Goal: Task Accomplishment & Management: Manage account settings

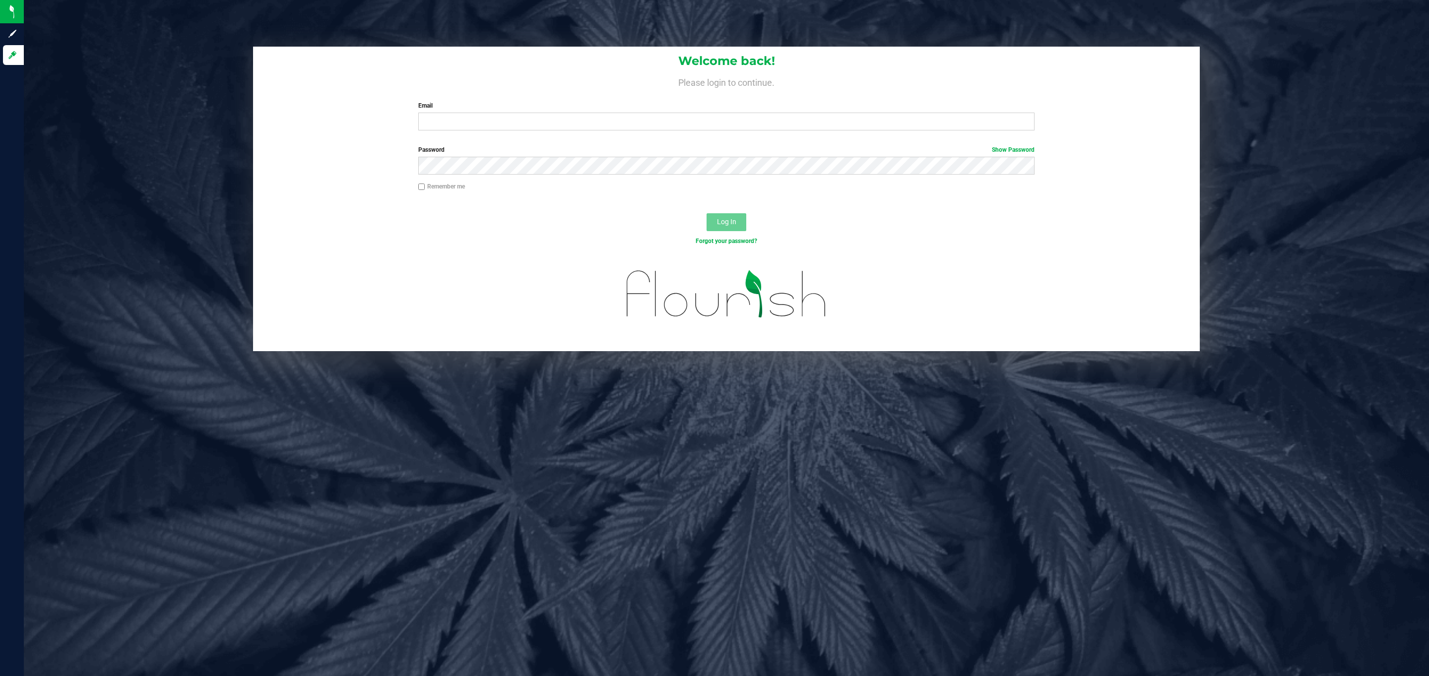
click at [840, 141] on form "Welcome back! Please login to continue. Email Required Please format your email…" at bounding box center [726, 199] width 932 height 305
click at [840, 133] on div "Welcome back! Please login to continue. Email Required Please format your email…" at bounding box center [726, 93] width 947 height 92
click at [841, 132] on div "Welcome back! Please login to continue. Email Required Please format your email…" at bounding box center [726, 93] width 947 height 92
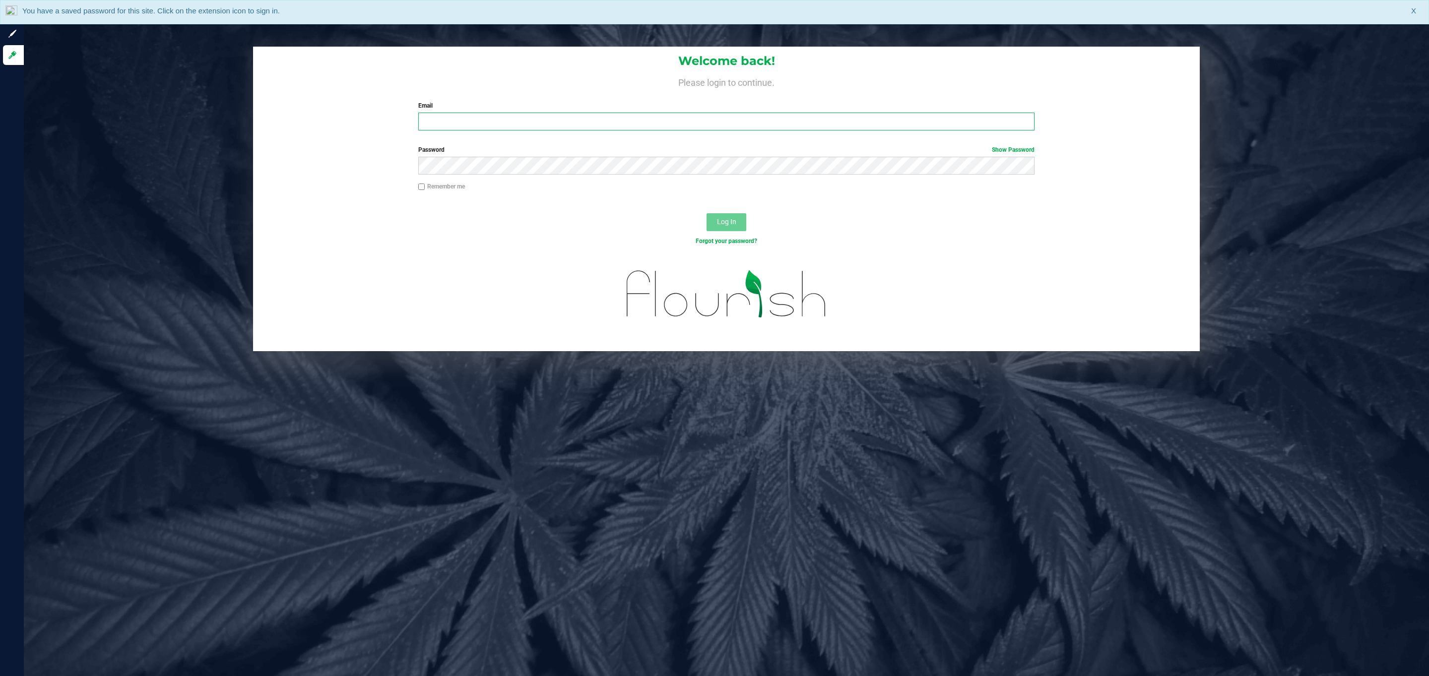
click at [842, 121] on input "Email" at bounding box center [726, 122] width 616 height 18
type input "[EMAIL_ADDRESS][DOMAIN_NAME]"
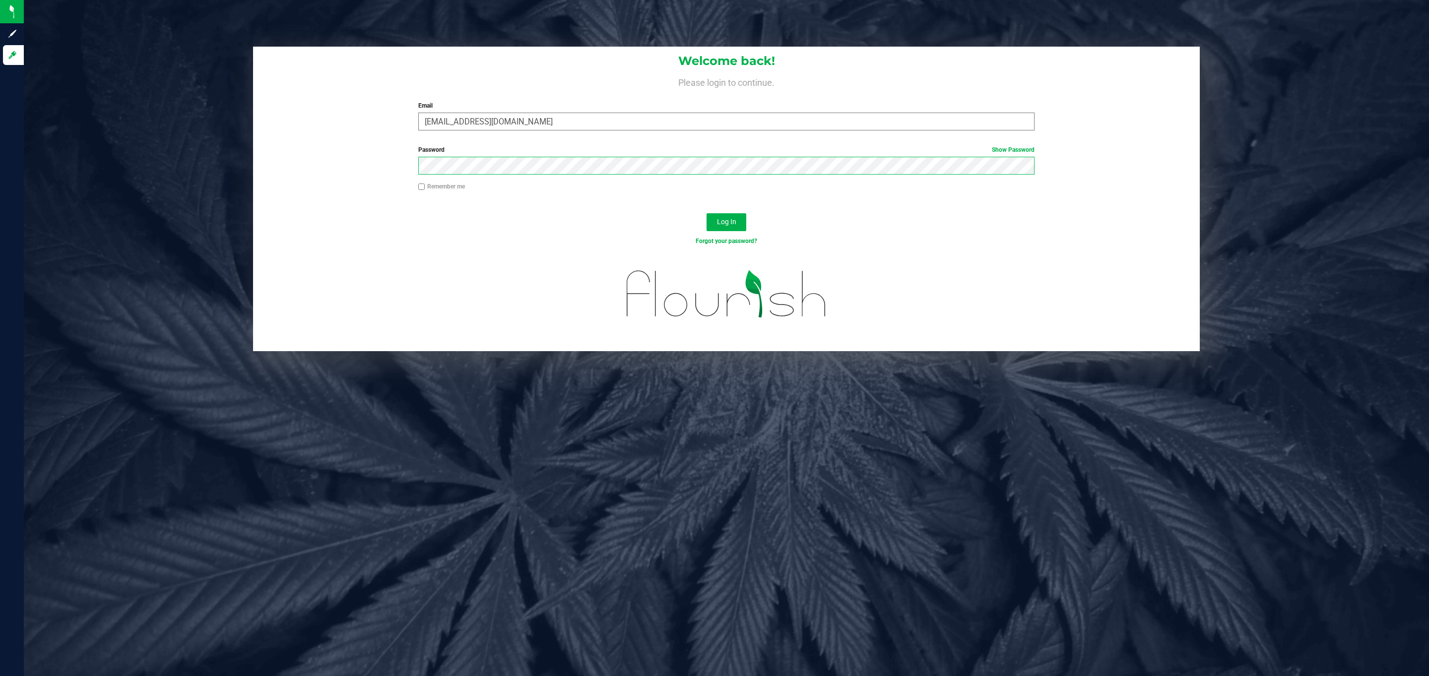
click at [706, 213] on button "Log In" at bounding box center [726, 222] width 40 height 18
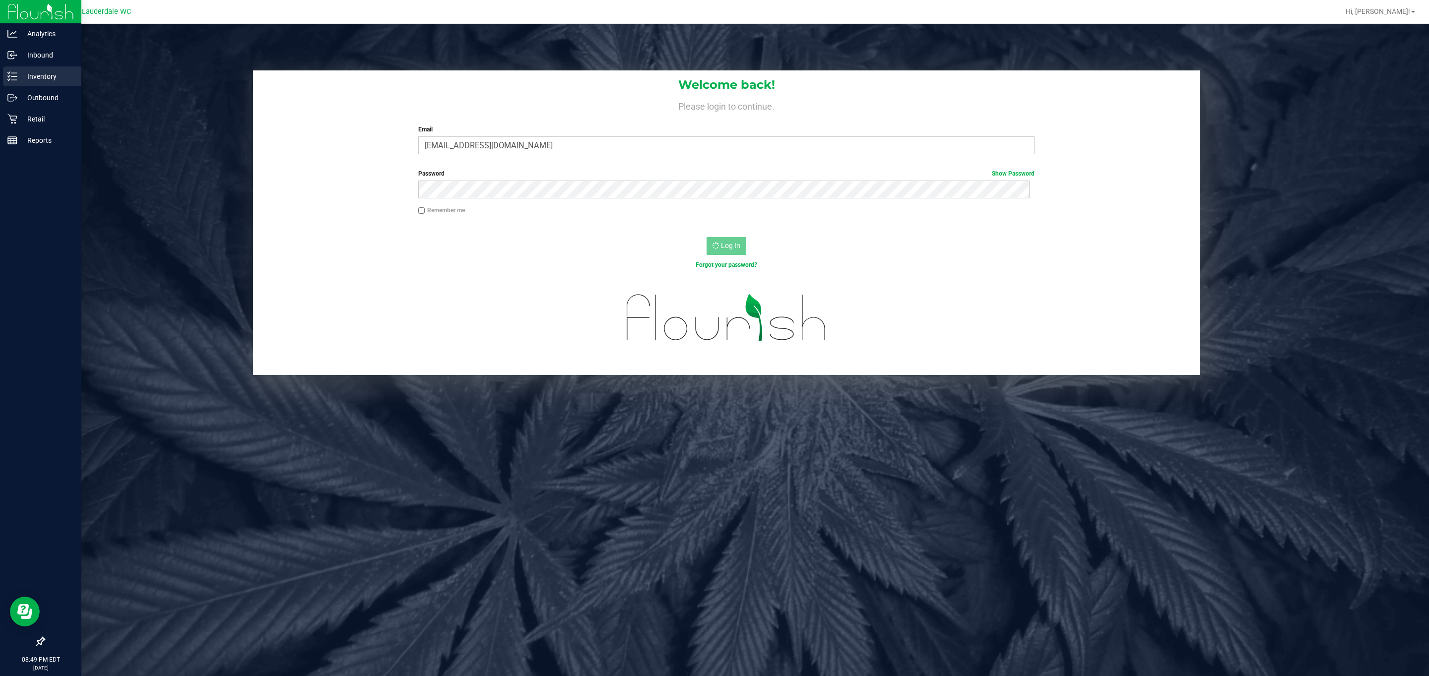
click at [23, 81] on p "Inventory" at bounding box center [47, 76] width 60 height 12
click at [42, 73] on p "Inventory" at bounding box center [47, 76] width 60 height 12
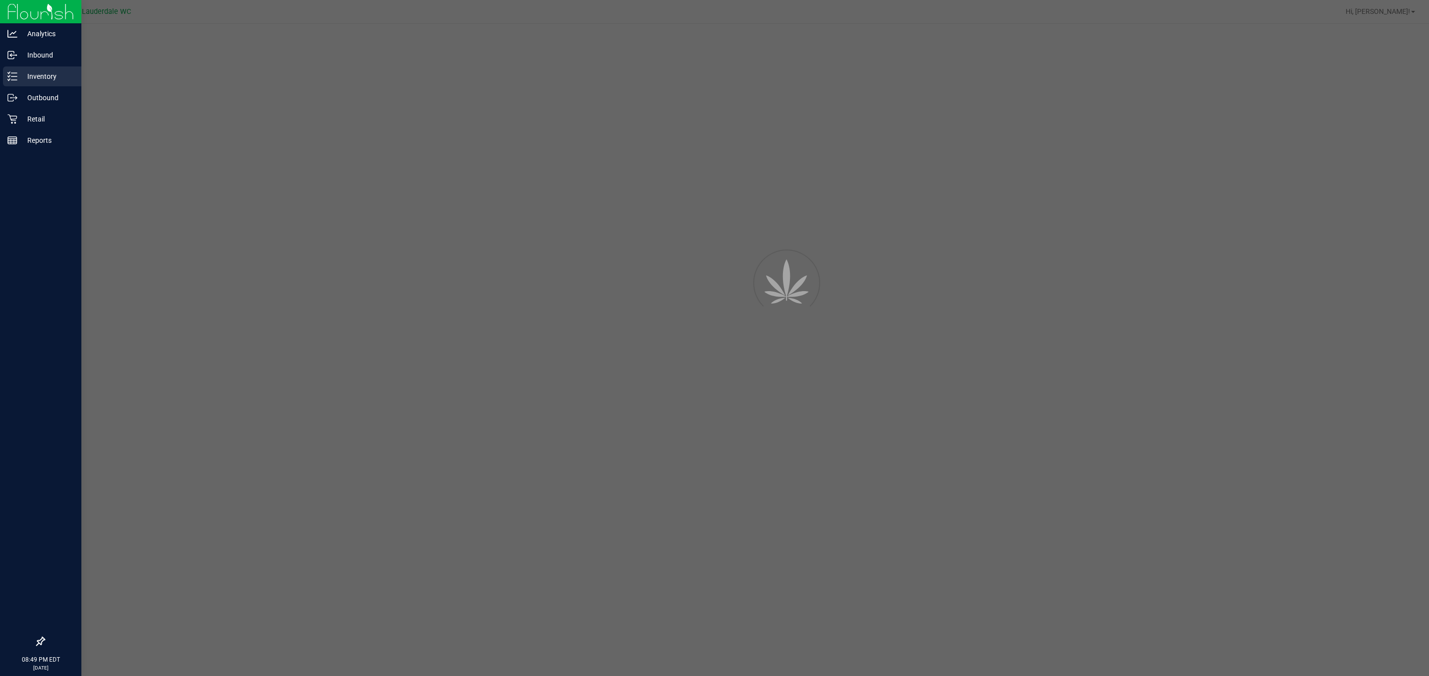
click at [10, 72] on icon at bounding box center [12, 76] width 10 height 10
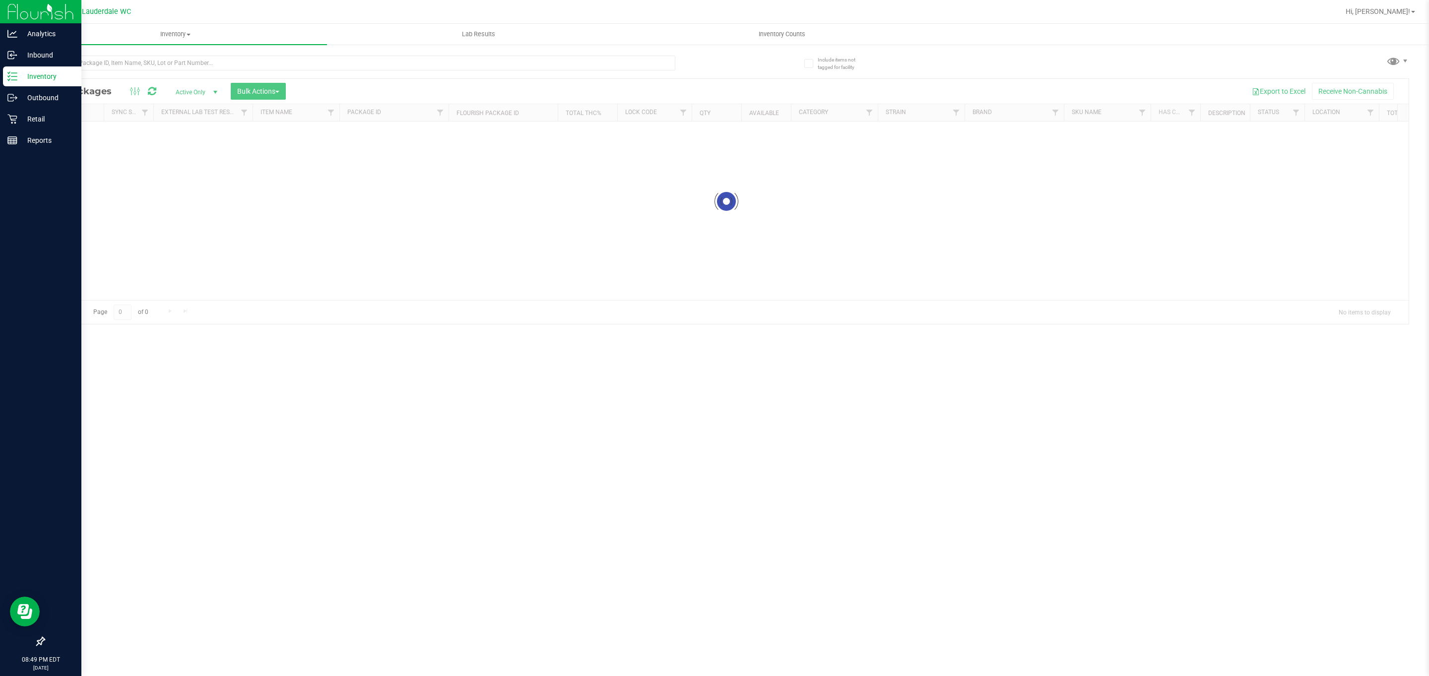
click at [10, 72] on icon at bounding box center [12, 76] width 10 height 10
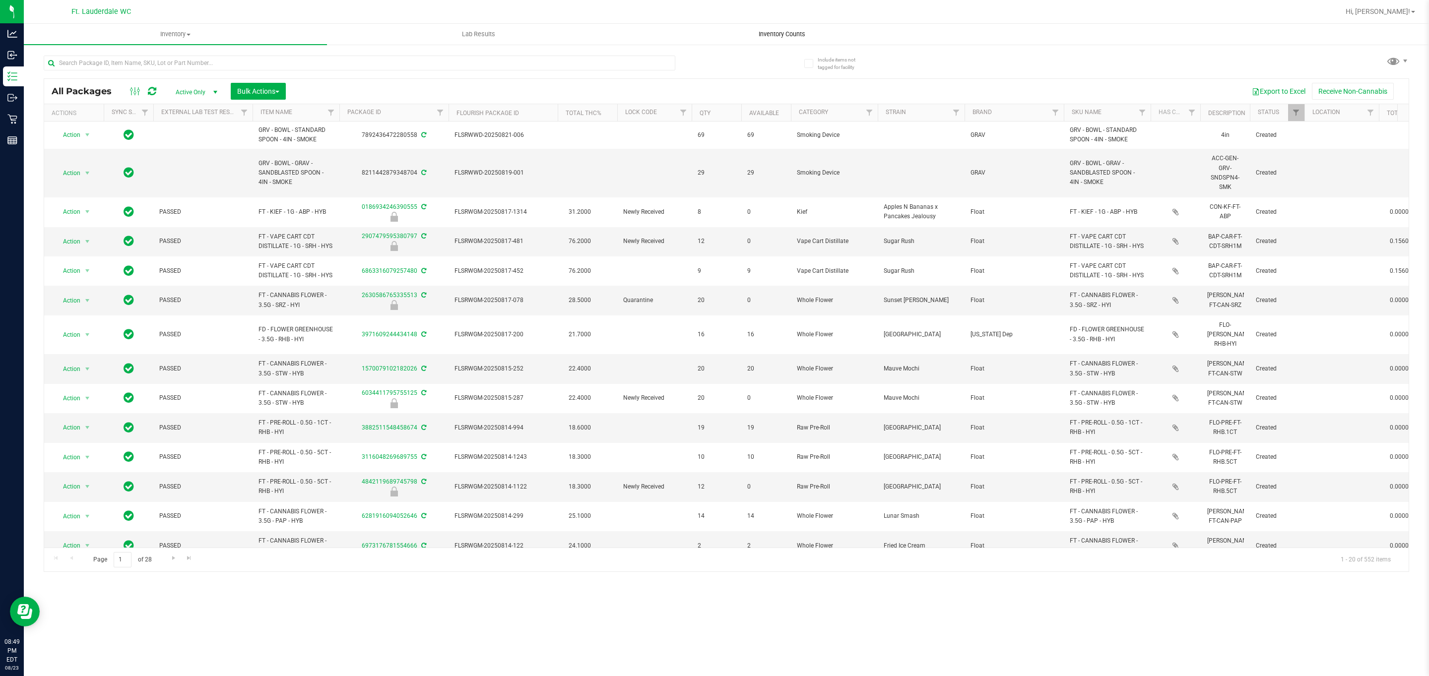
click at [778, 31] on span "Inventory Counts" at bounding box center [781, 34] width 73 height 9
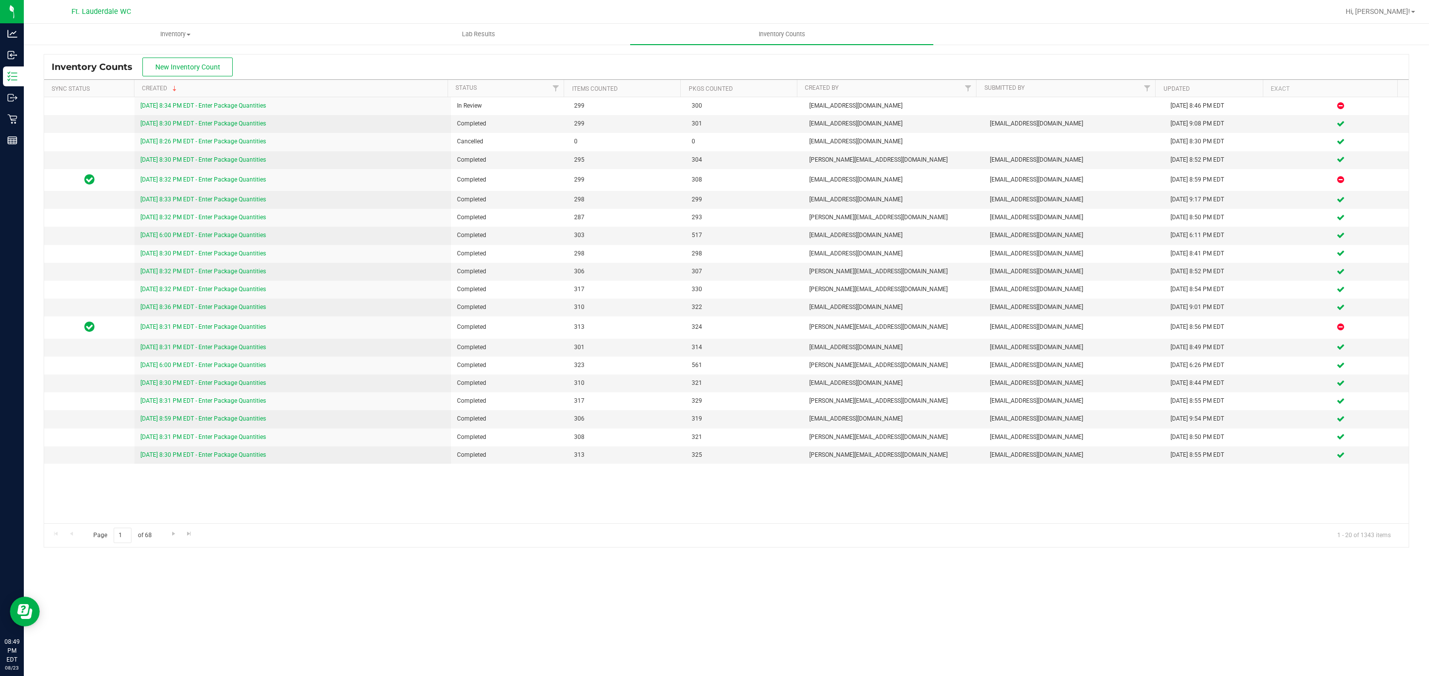
click at [615, 54] on div "Inventory Counts New Inventory Count Sync Status Created Status Items Counted P…" at bounding box center [726, 301] width 1365 height 494
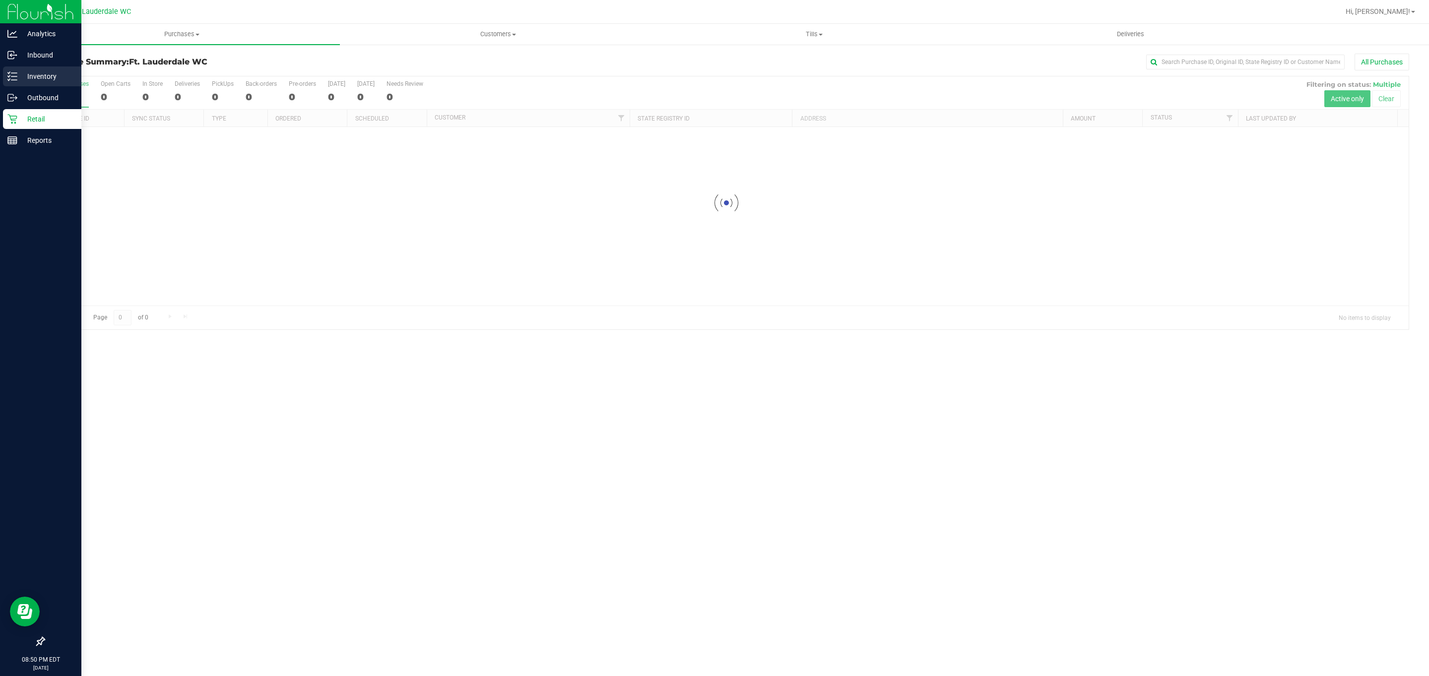
click at [27, 77] on p "Inventory" at bounding box center [47, 76] width 60 height 12
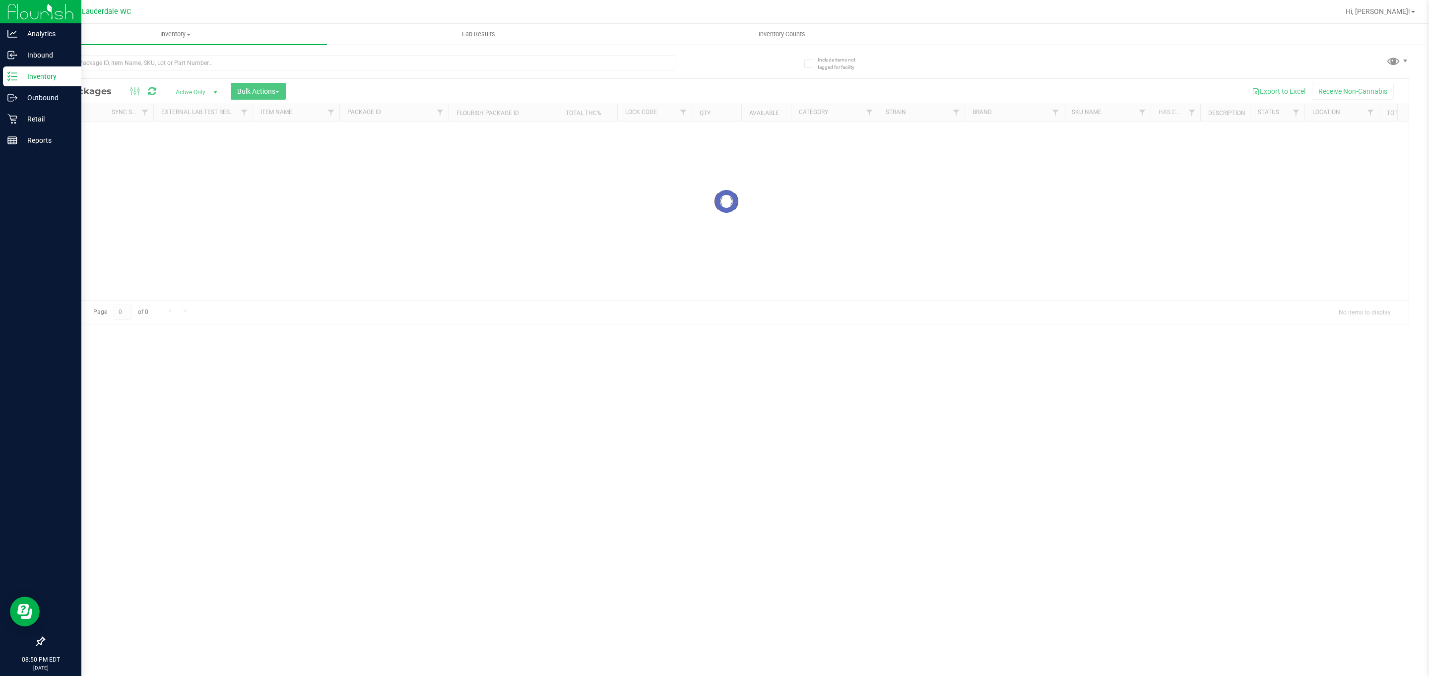
click at [27, 77] on p "Inventory" at bounding box center [47, 76] width 60 height 12
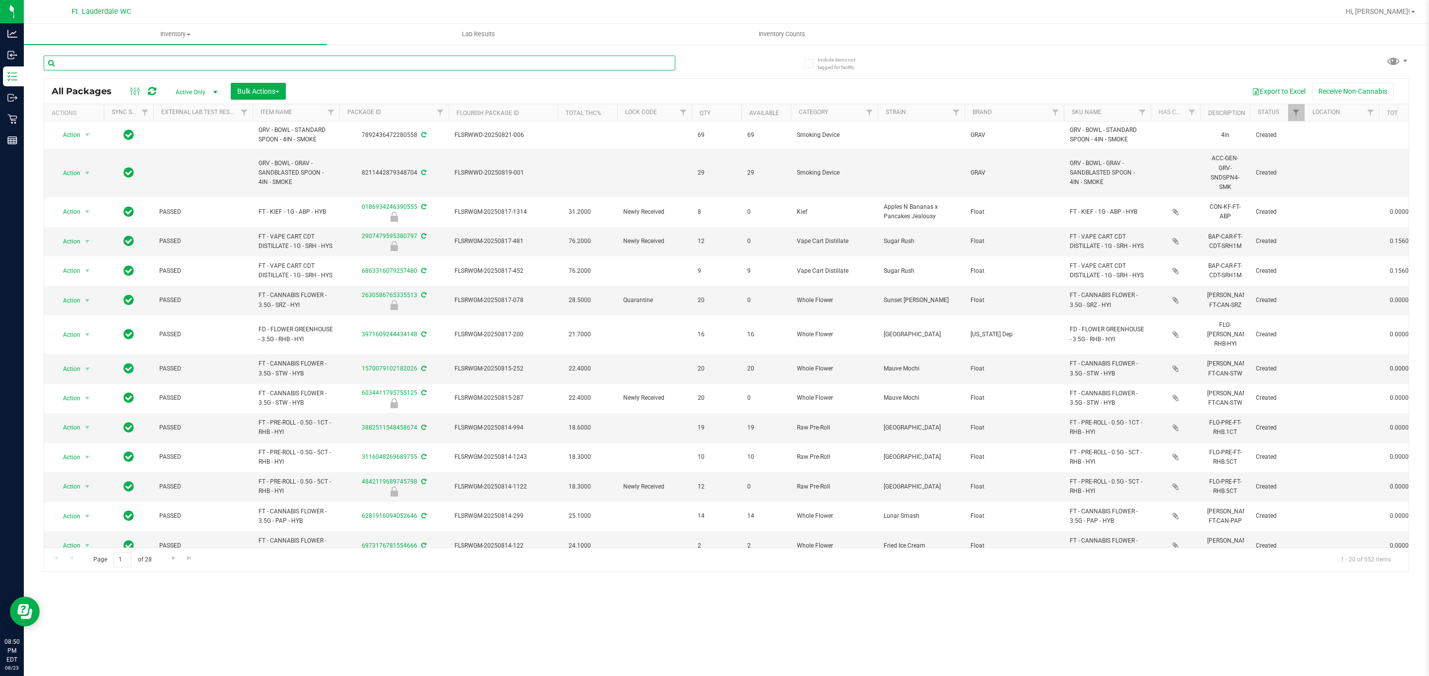
click at [108, 62] on input "text" at bounding box center [360, 63] width 632 height 15
type input "PBS"
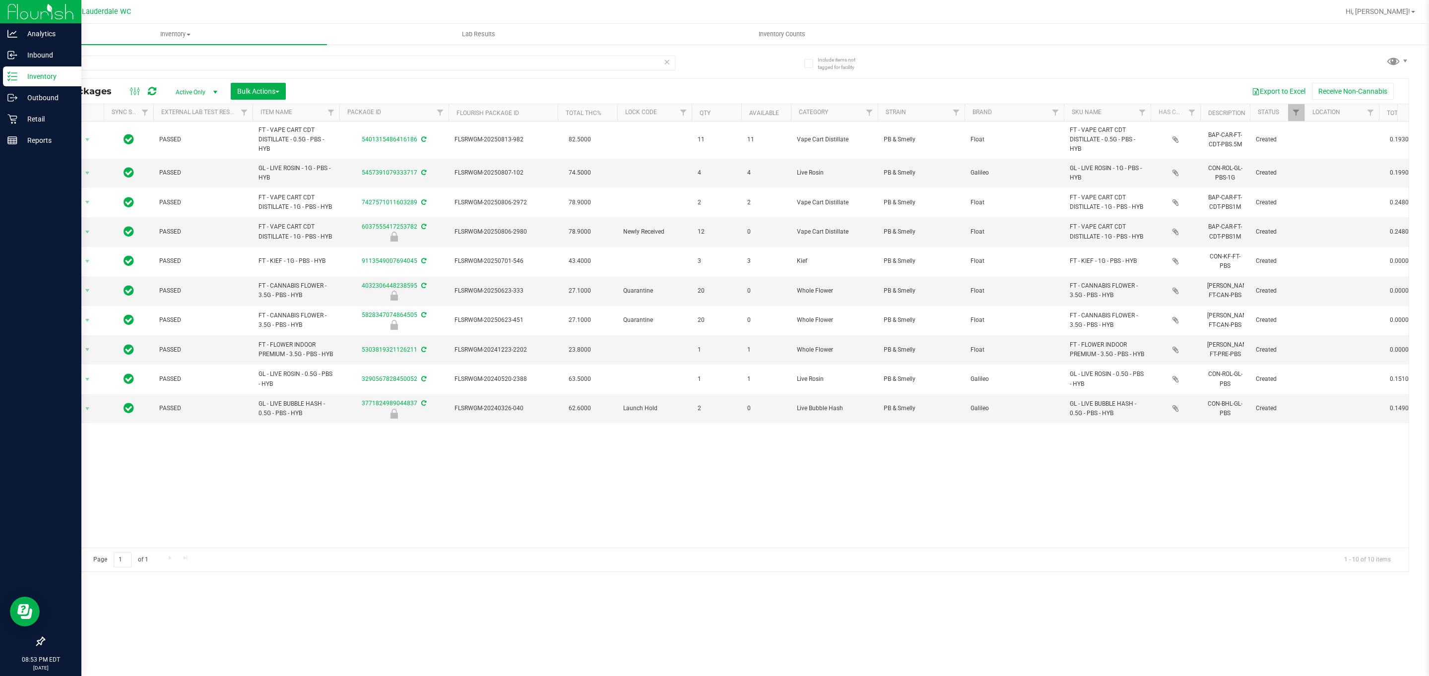
click at [56, 67] on div "Inventory" at bounding box center [42, 76] width 78 height 20
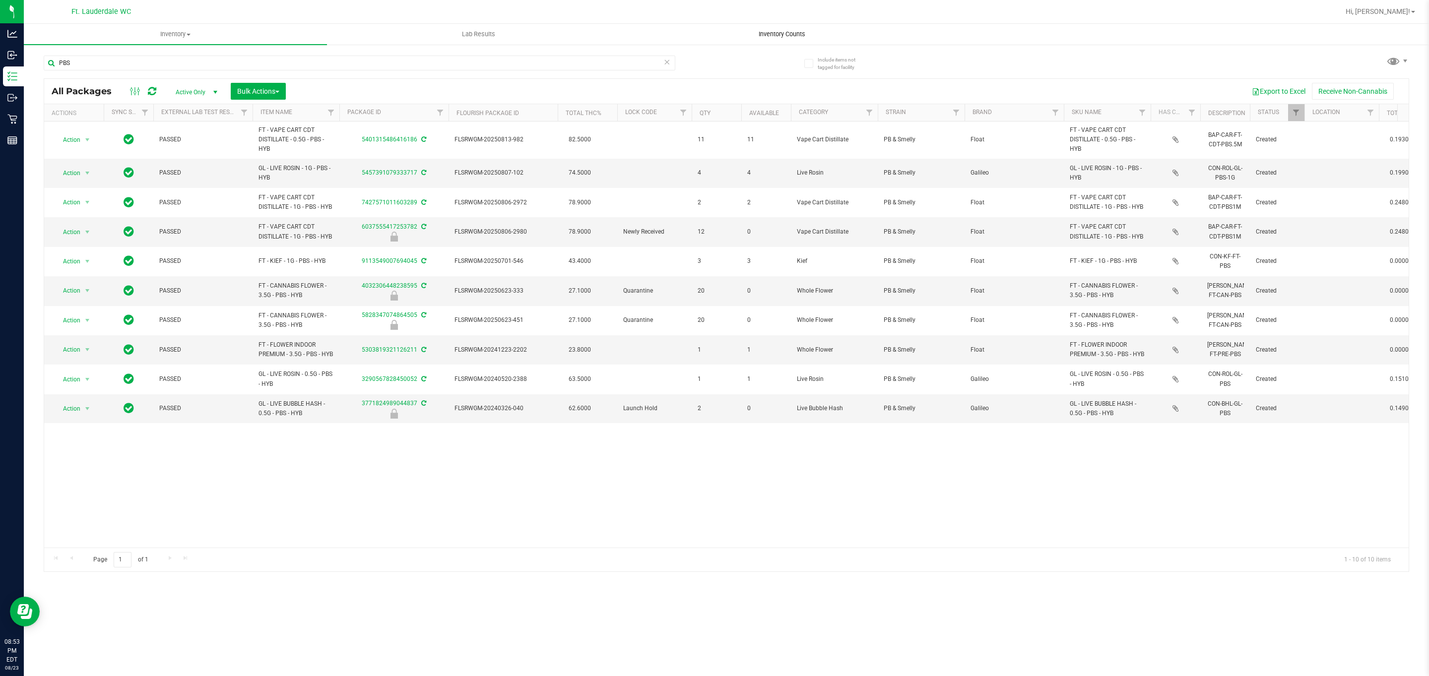
click at [774, 37] on span "Inventory Counts" at bounding box center [781, 34] width 73 height 9
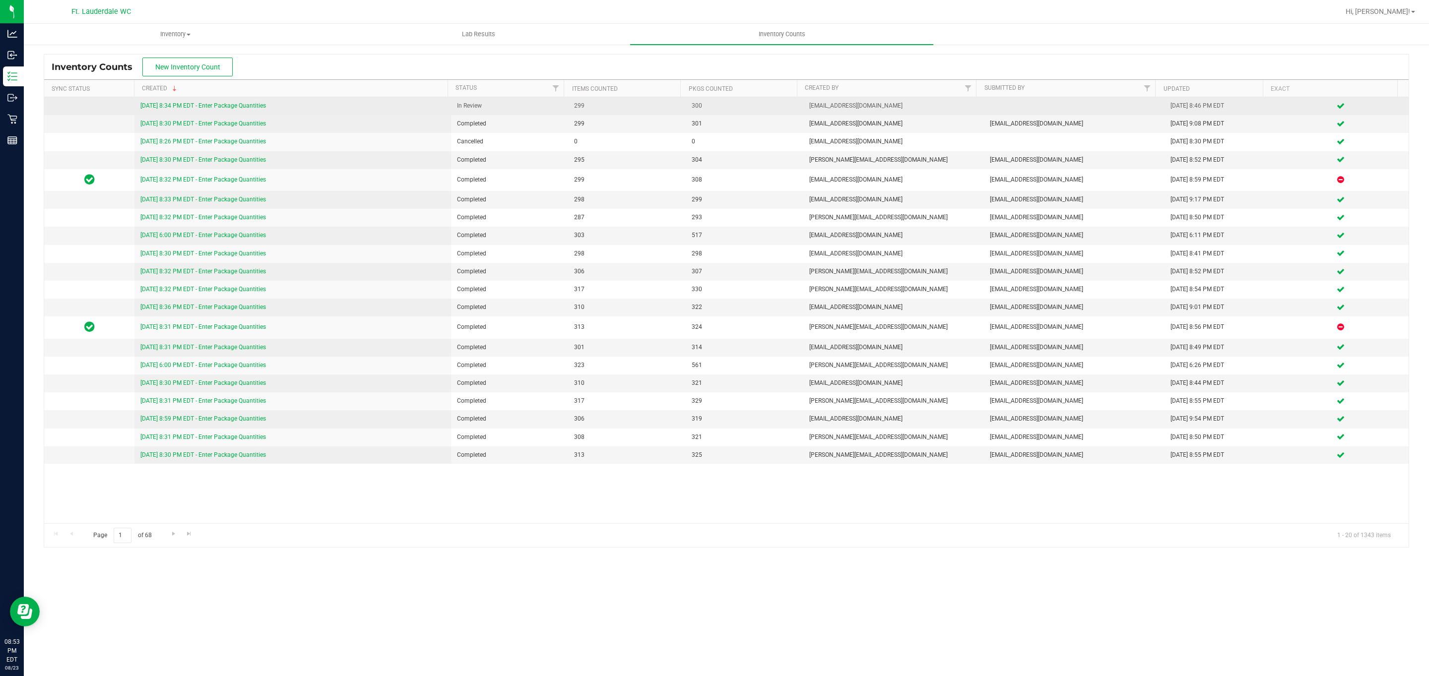
click at [252, 103] on link "[DATE] 8:34 PM EDT - Enter Package Quantities" at bounding box center [203, 105] width 126 height 7
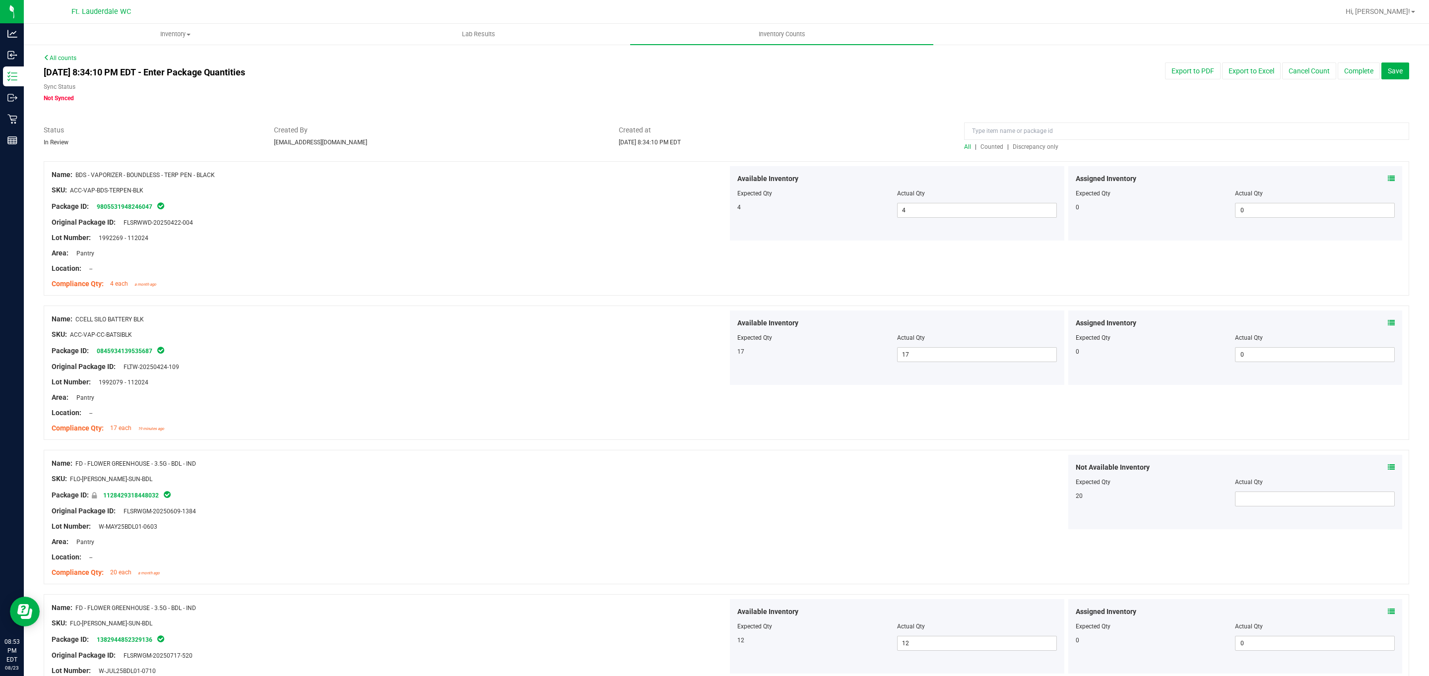
click at [1028, 143] on span "Discrepancy only" at bounding box center [1036, 146] width 46 height 7
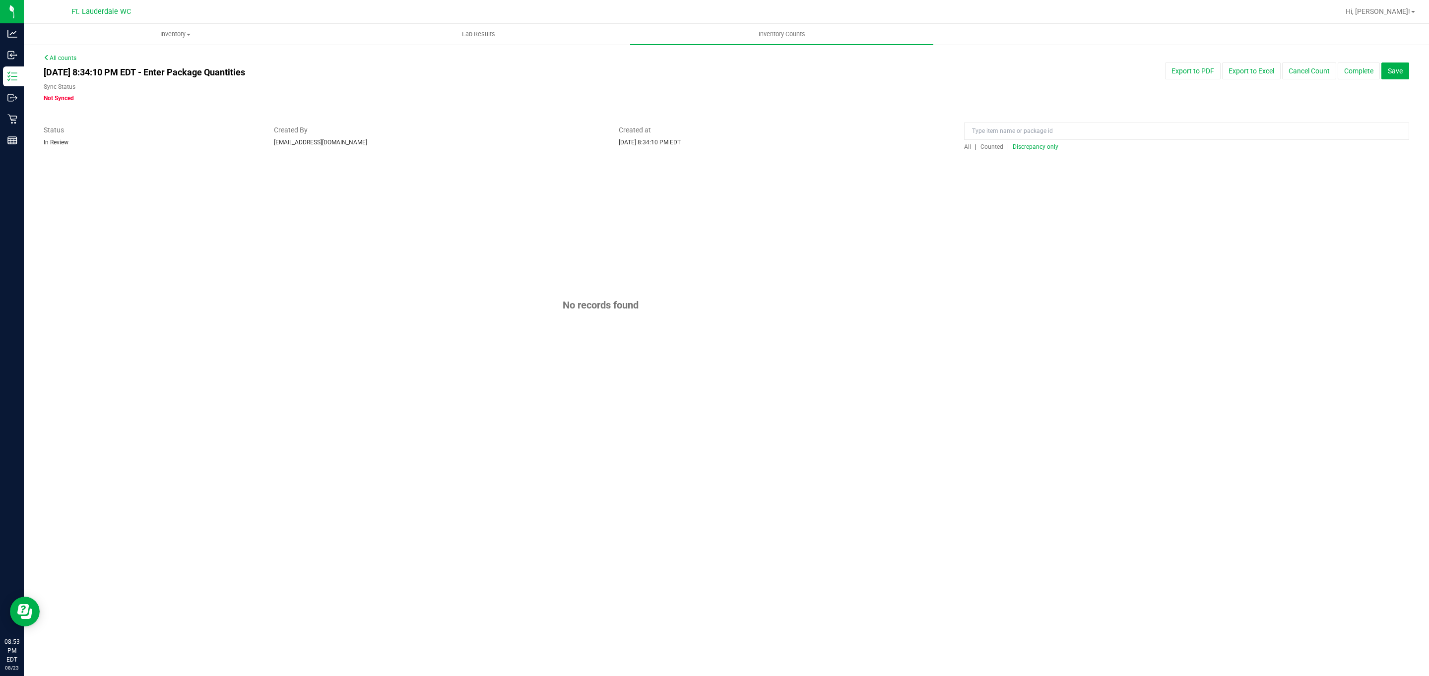
click at [1036, 241] on div "No records found" at bounding box center [726, 305] width 1365 height 288
click at [1358, 72] on button "Complete" at bounding box center [1358, 71] width 42 height 17
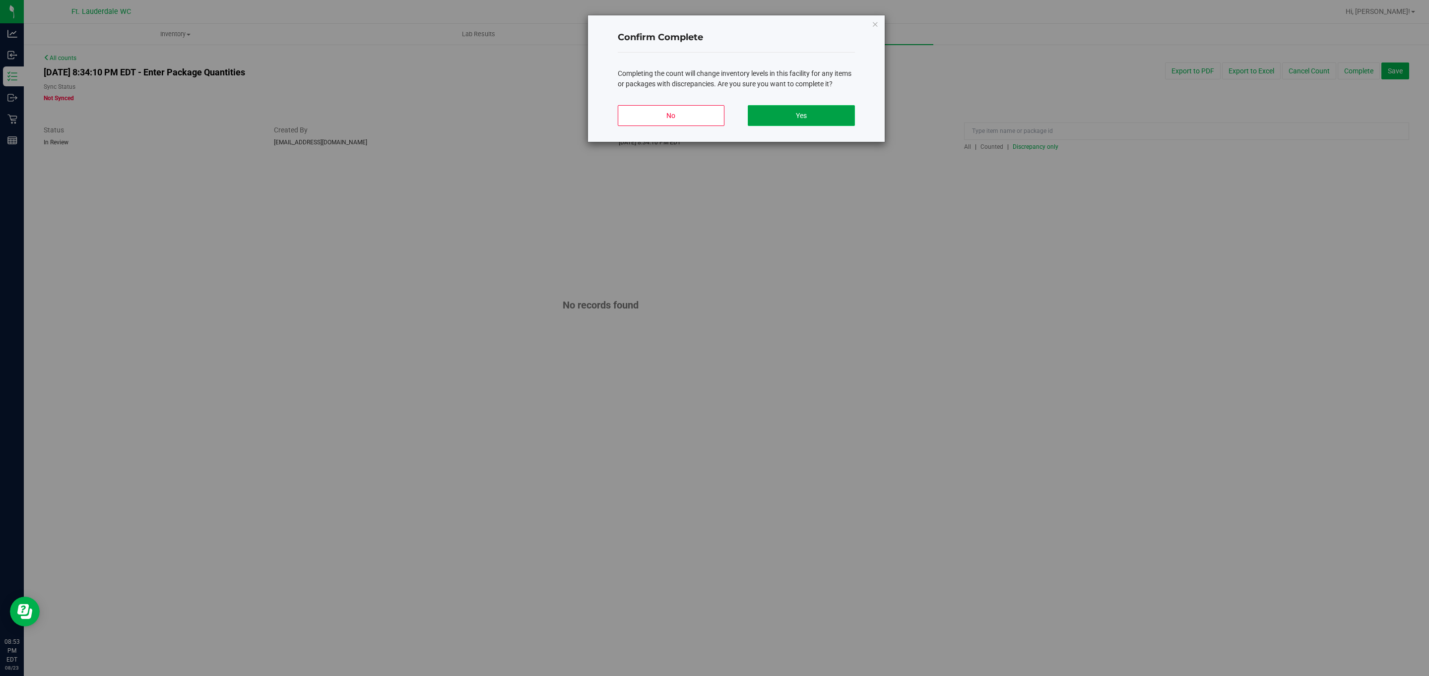
click at [810, 121] on button "Yes" at bounding box center [801, 115] width 107 height 21
